Goal: Task Accomplishment & Management: Complete application form

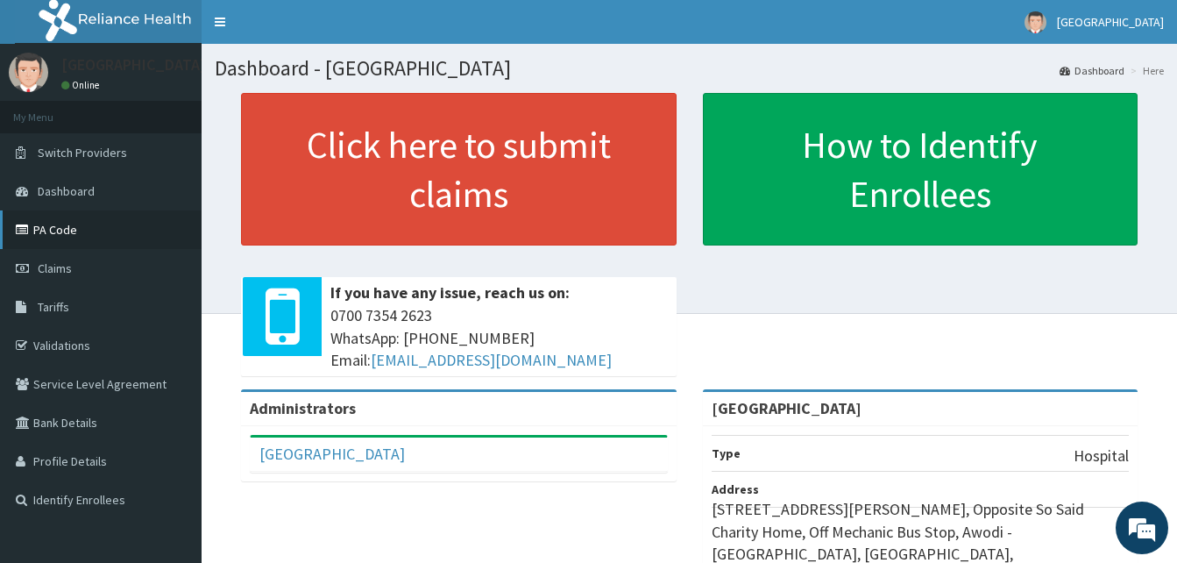
click at [37, 242] on link "PA Code" at bounding box center [101, 229] width 202 height 39
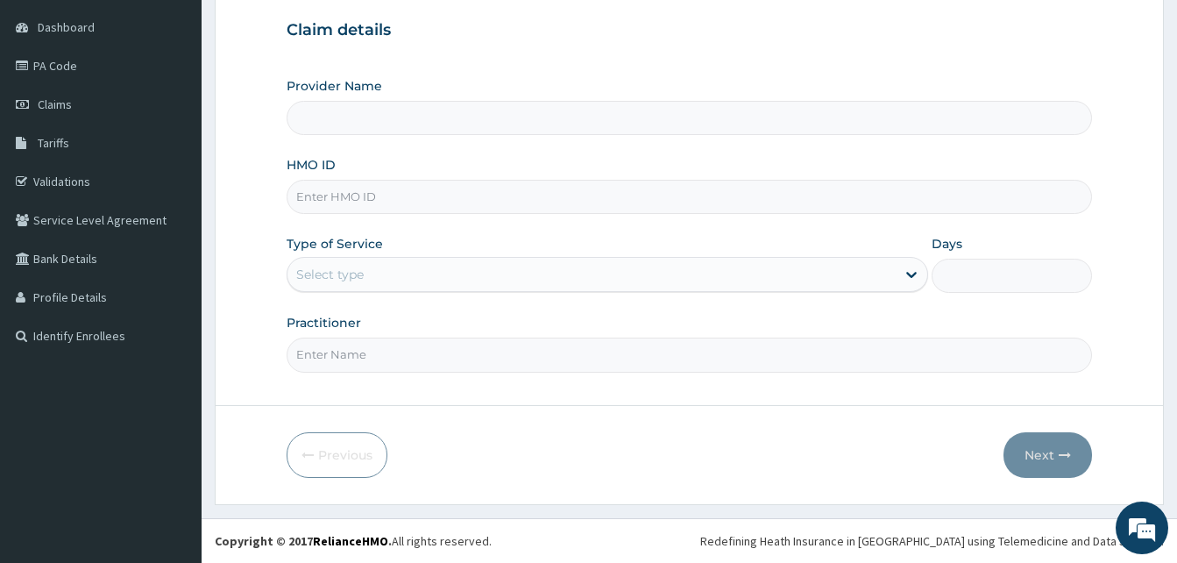
click at [357, 190] on input "HMO ID" at bounding box center [690, 197] width 806 height 34
click at [481, 131] on input "Provider Name" at bounding box center [690, 118] width 806 height 34
click at [423, 117] on input "Provider Name" at bounding box center [690, 118] width 806 height 34
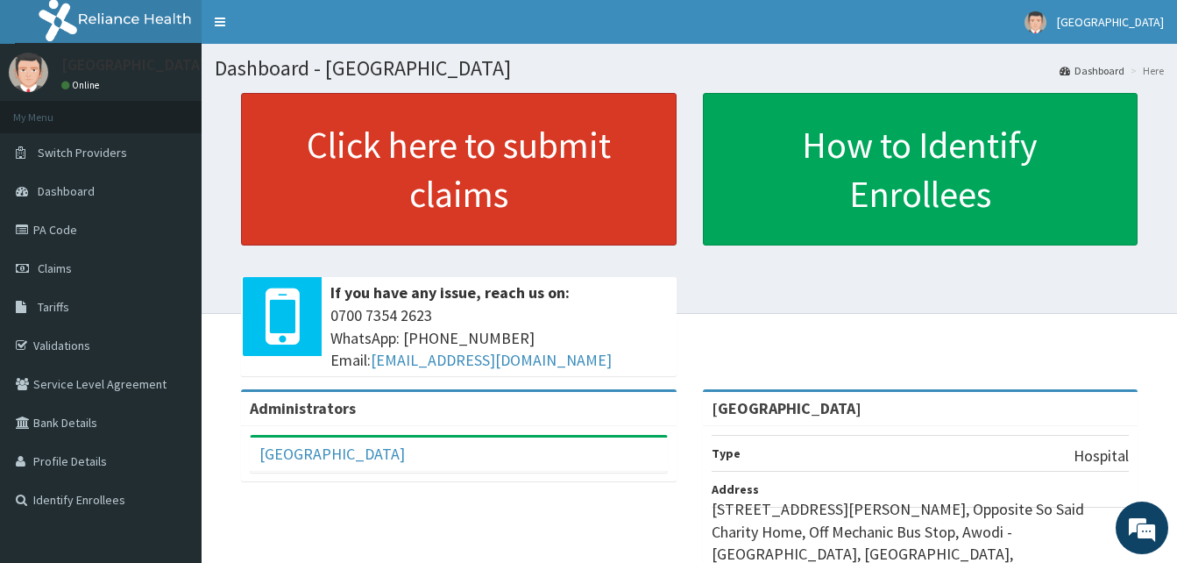
click at [524, 205] on link "Click here to submit claims" at bounding box center [459, 169] width 436 height 153
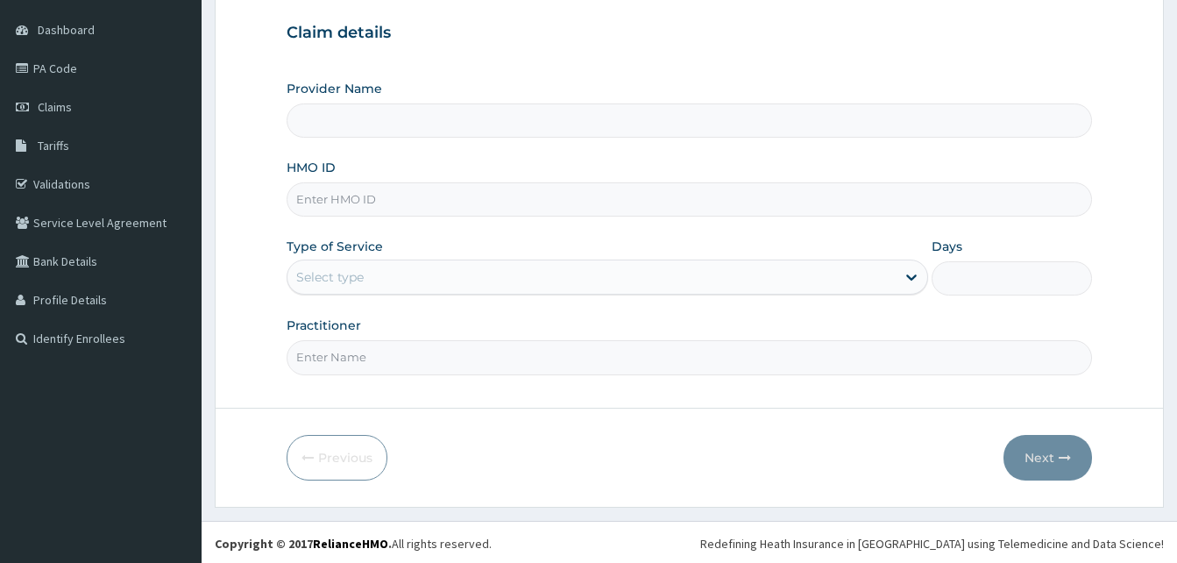
scroll to position [164, 0]
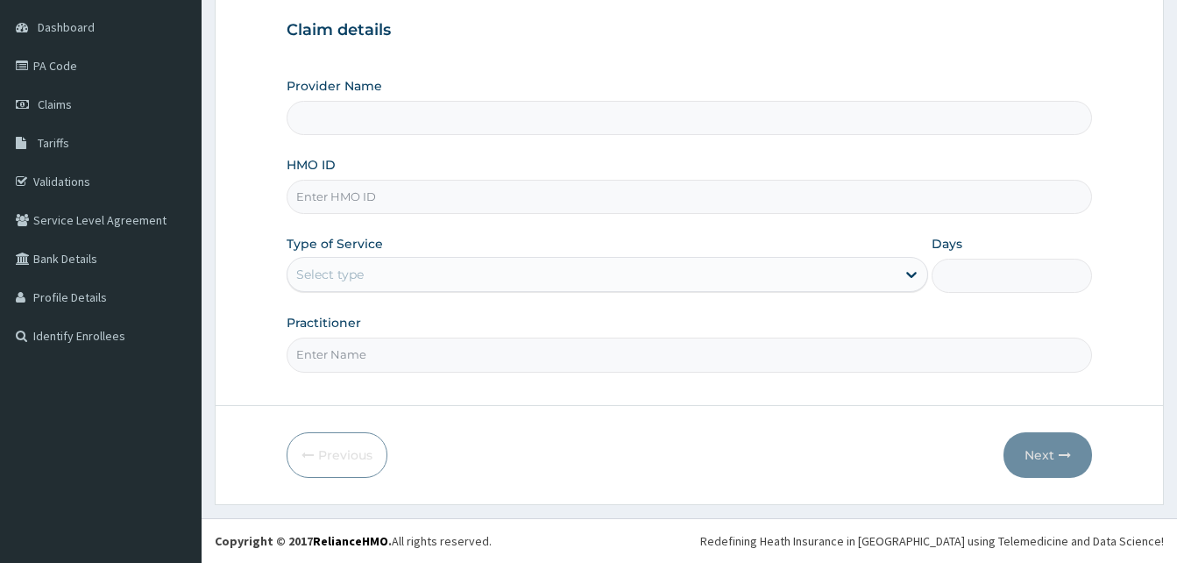
click at [405, 193] on input "HMO ID" at bounding box center [690, 197] width 806 height 34
click at [411, 121] on input "Provider Name" at bounding box center [690, 118] width 806 height 34
type input "[GEOGRAPHIC_DATA]"
click at [409, 185] on input "HMO ID" at bounding box center [690, 197] width 806 height 34
type input "L"
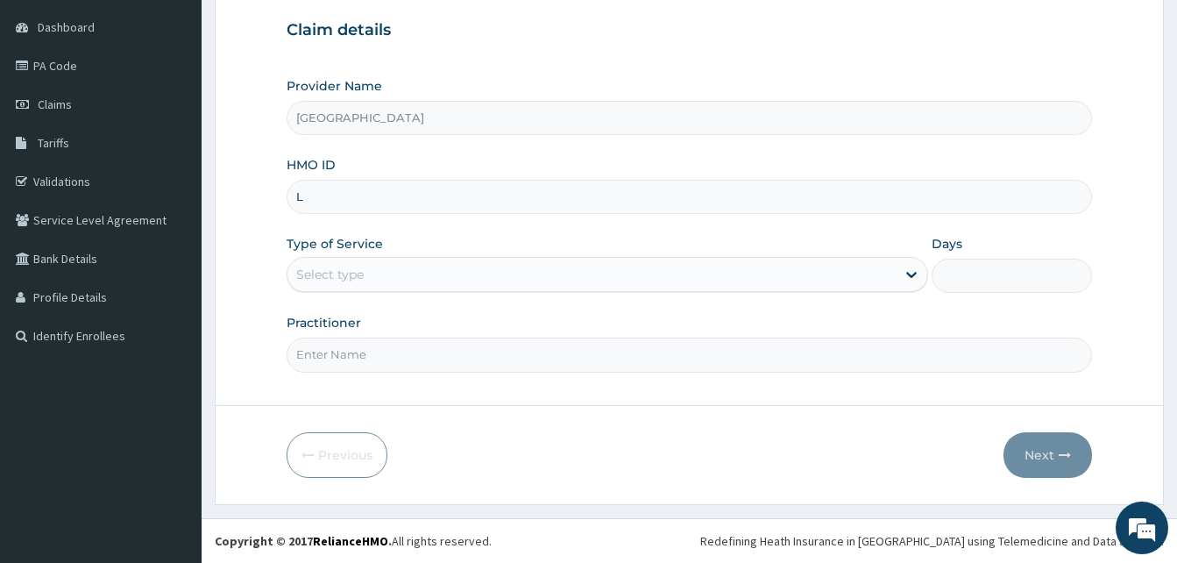
scroll to position [0, 0]
type input "ltr/10036/a"
click at [424, 286] on div "Select type" at bounding box center [592, 274] width 608 height 28
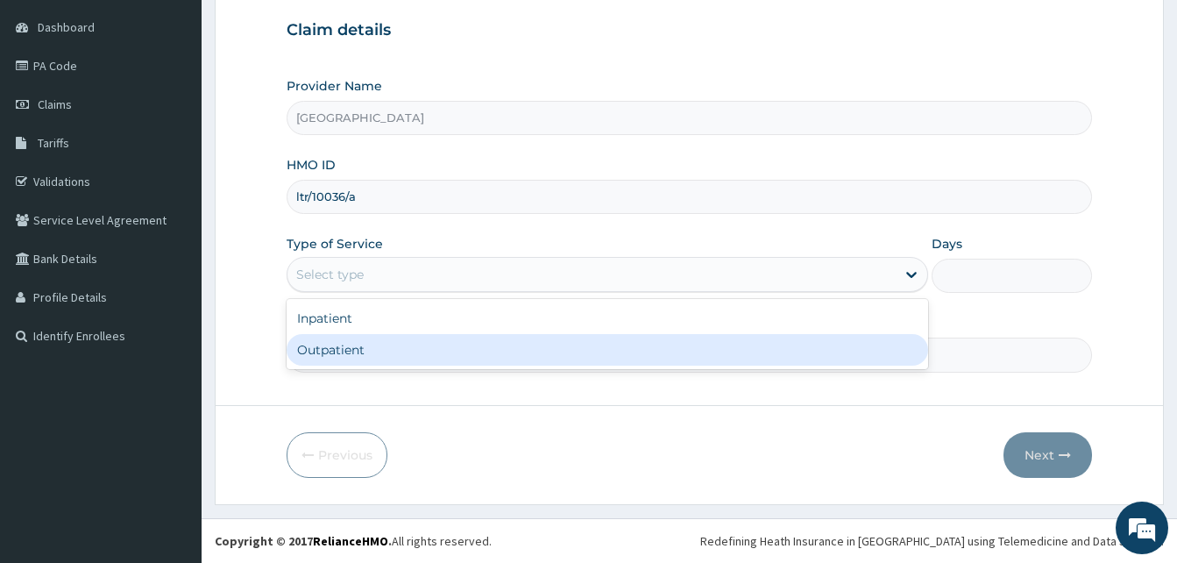
click at [408, 351] on div "Outpatient" at bounding box center [608, 350] width 642 height 32
type input "1"
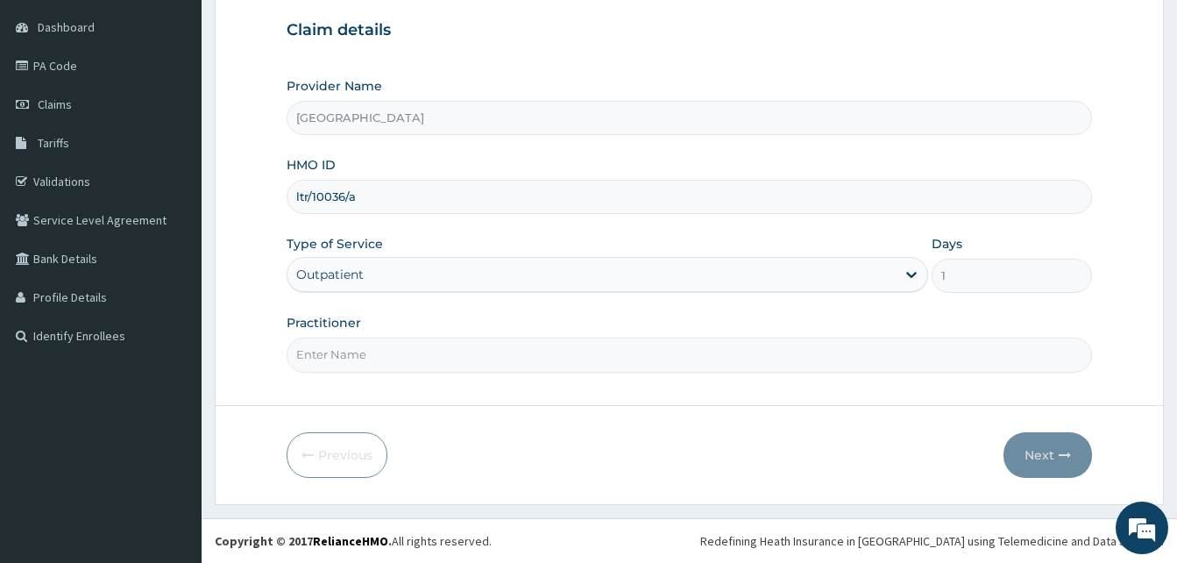
click at [429, 348] on input "Practitioner" at bounding box center [690, 355] width 806 height 34
type input "[PERSON_NAME]"
click at [1018, 459] on button "Next" at bounding box center [1048, 455] width 89 height 46
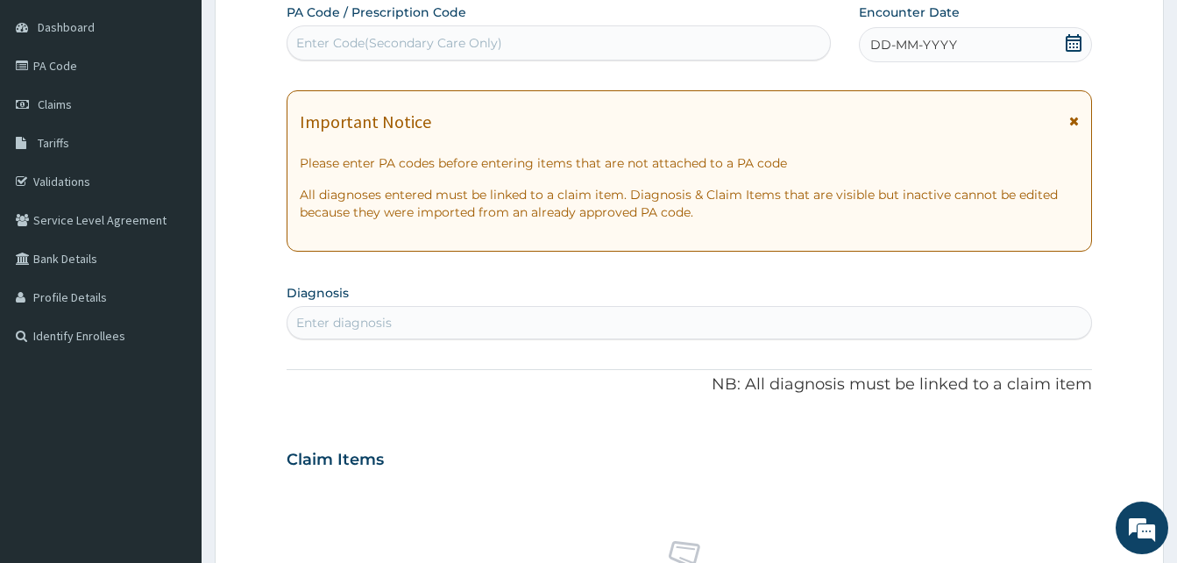
click at [1072, 117] on icon at bounding box center [1075, 121] width 10 height 12
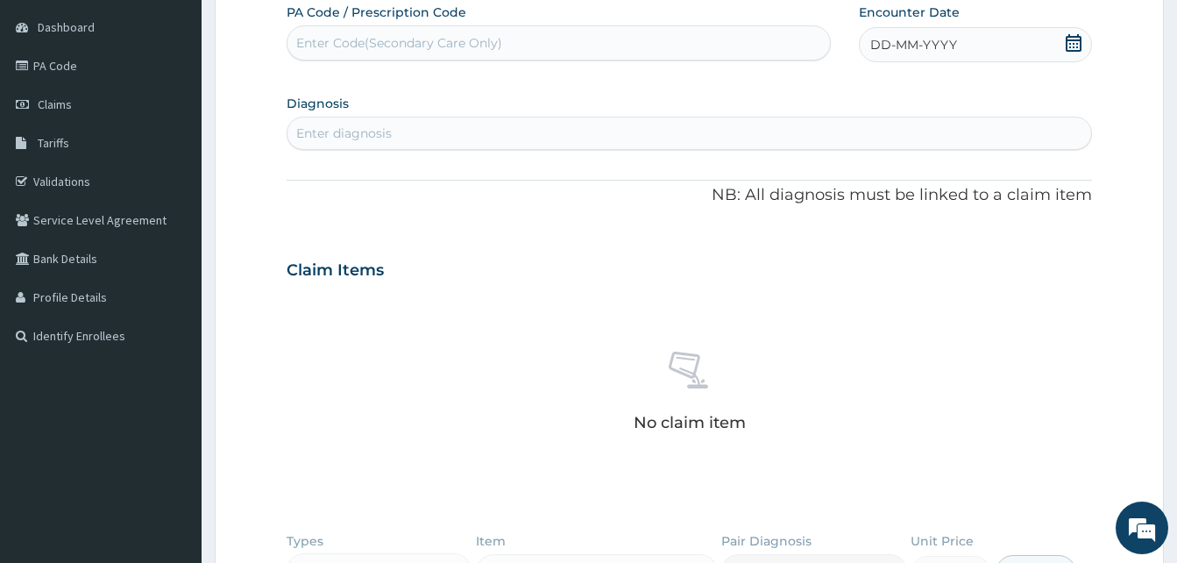
click at [514, 42] on div "Enter Code(Secondary Care Only)" at bounding box center [559, 43] width 543 height 28
paste input "PA/C7FC72"
type input "PA/C7FC72"
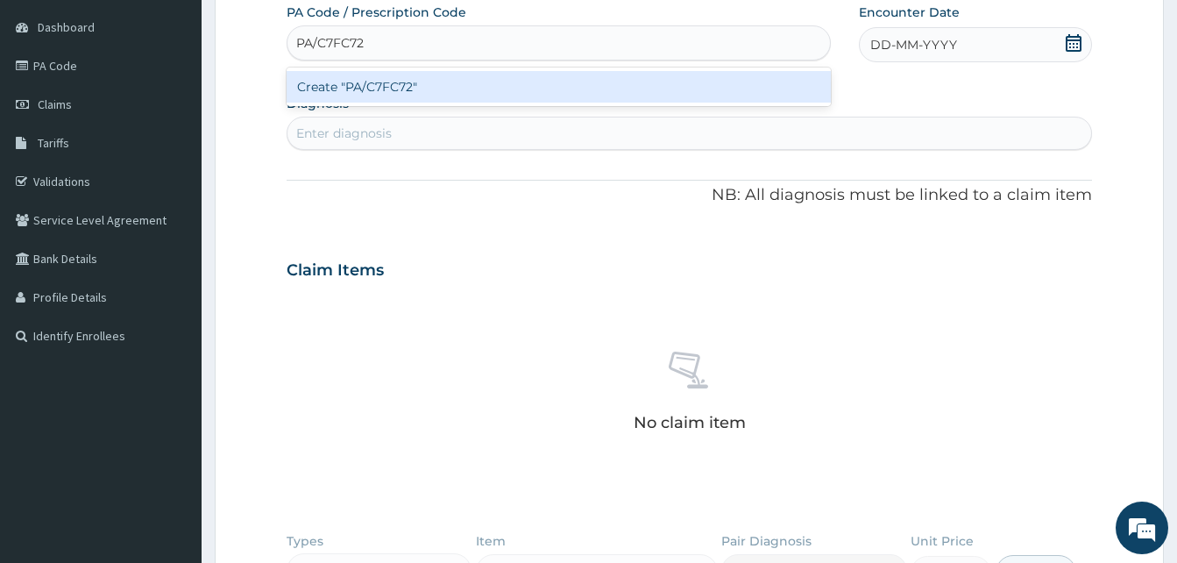
click at [458, 86] on div "Create "PA/C7FC72"" at bounding box center [559, 87] width 544 height 32
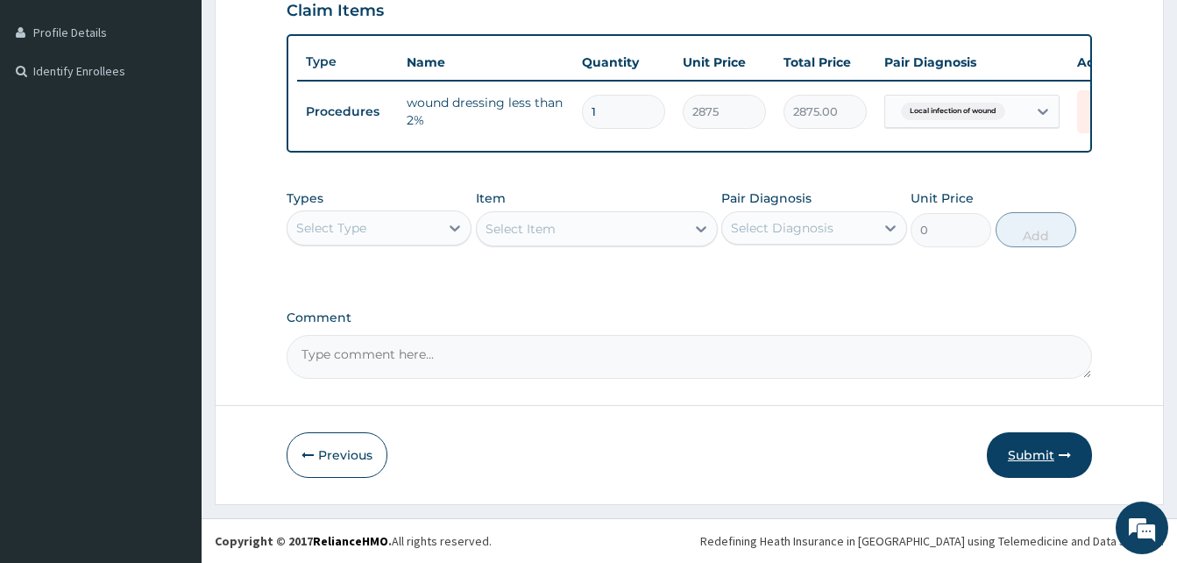
click at [1029, 463] on button "Submit" at bounding box center [1039, 455] width 105 height 46
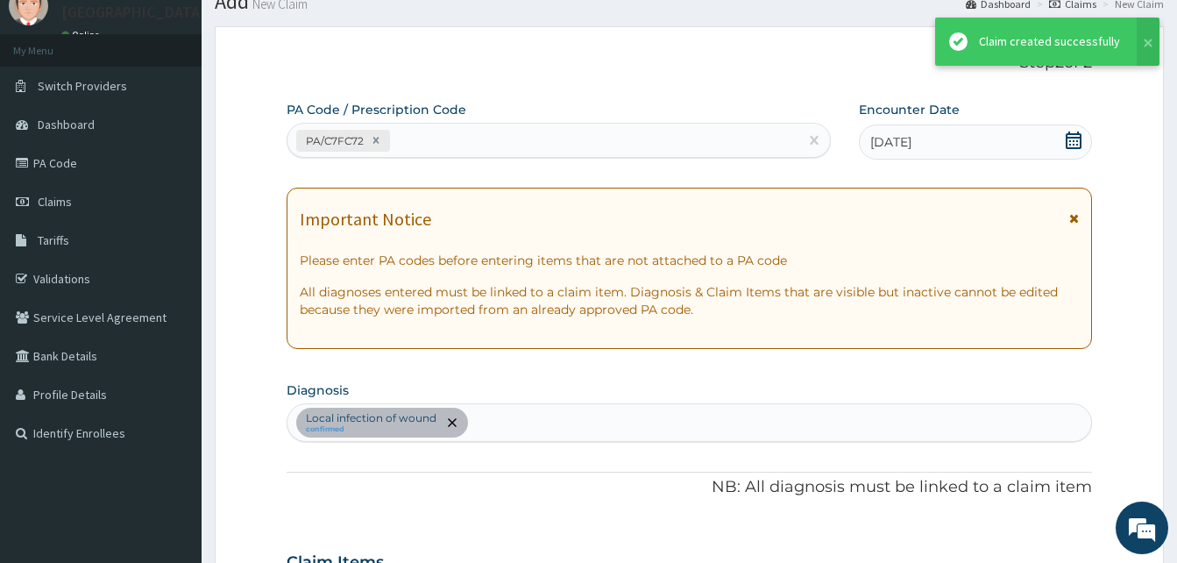
scroll to position [442, 0]
